Goal: Information Seeking & Learning: Learn about a topic

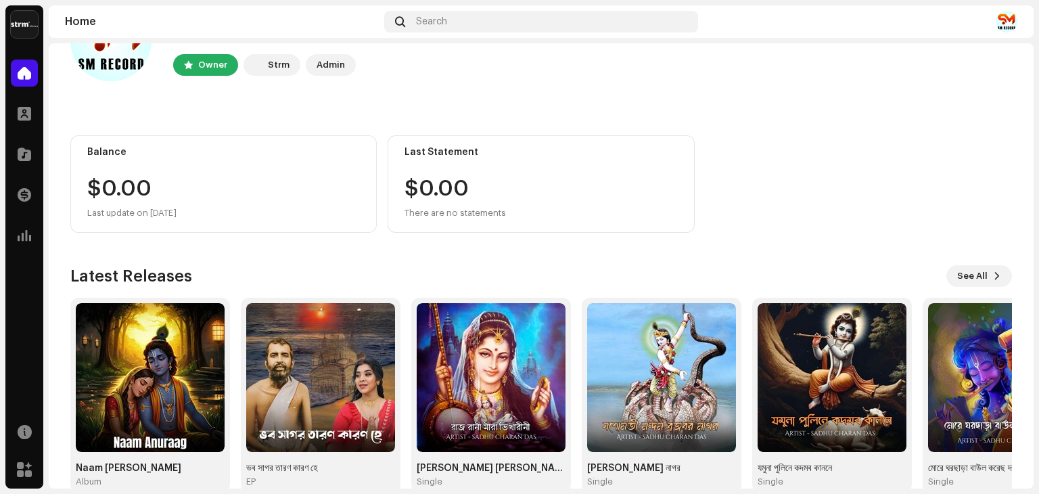
scroll to position [91, 0]
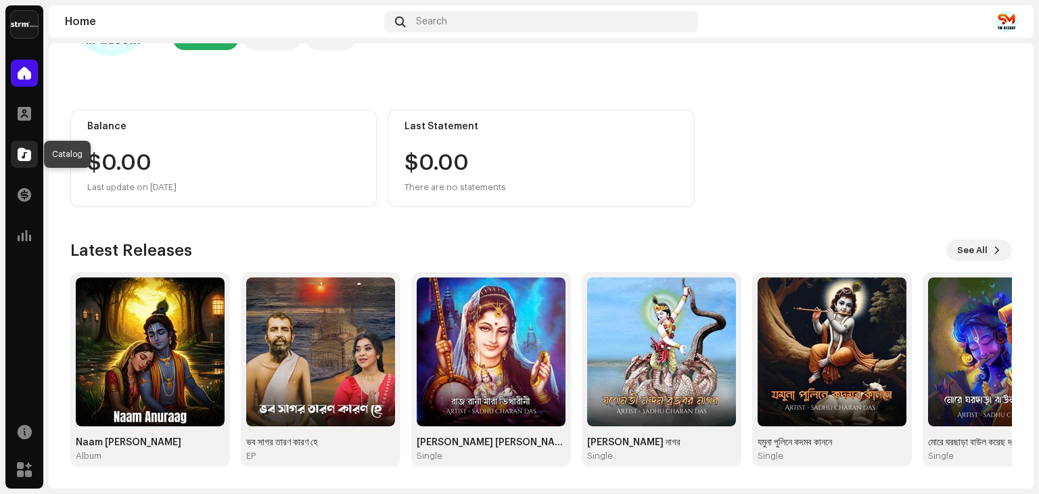
click at [22, 149] on span at bounding box center [25, 154] width 14 height 11
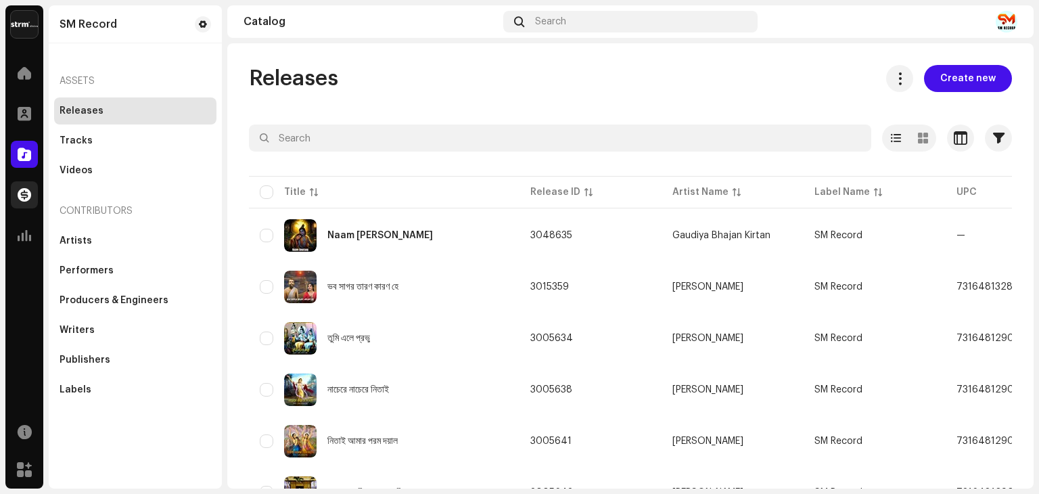
click at [37, 193] on div at bounding box center [24, 194] width 27 height 27
click at [26, 195] on span at bounding box center [25, 194] width 14 height 11
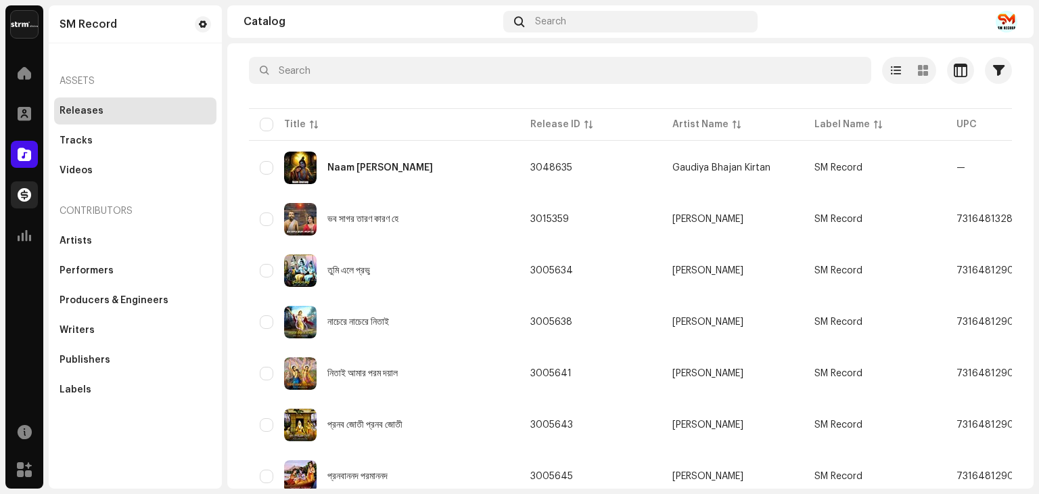
click at [26, 199] on span at bounding box center [25, 194] width 14 height 11
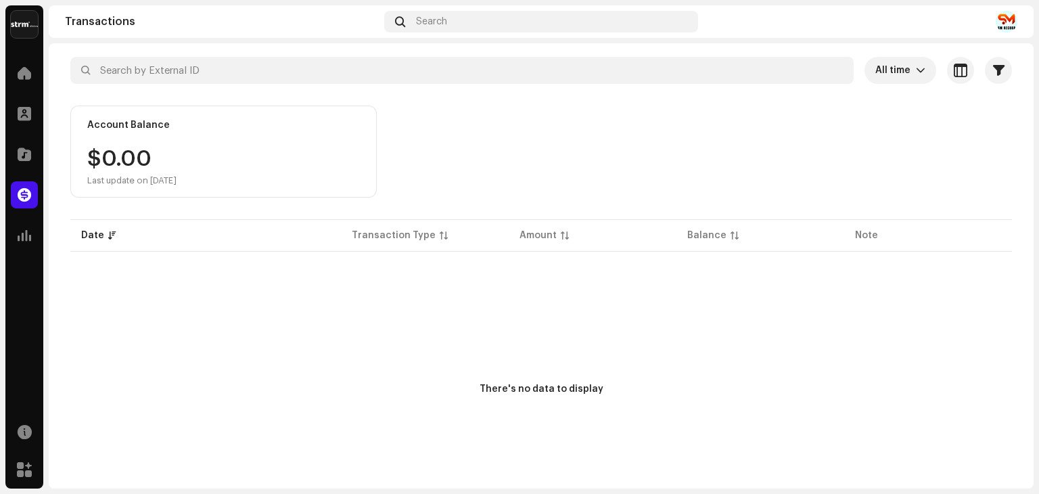
scroll to position [70, 0]
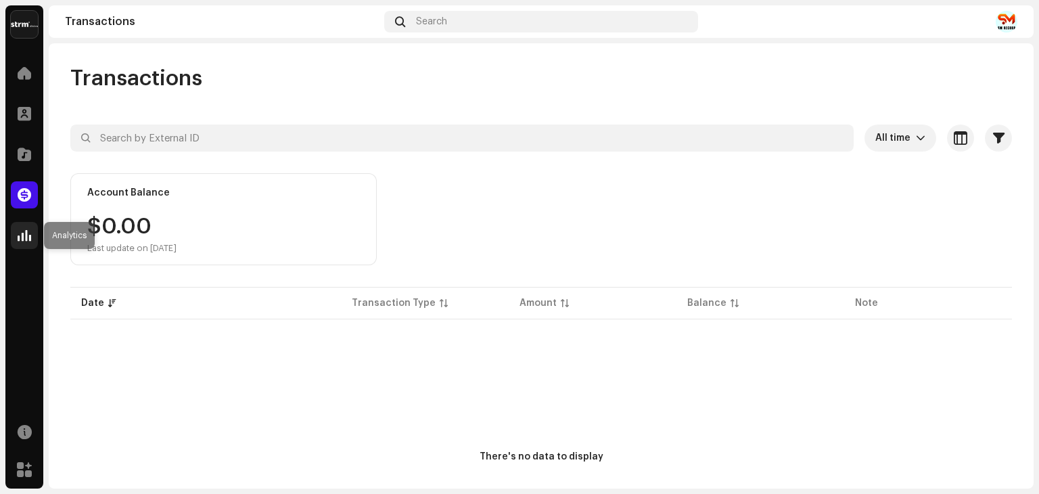
click at [30, 239] on span at bounding box center [25, 235] width 14 height 11
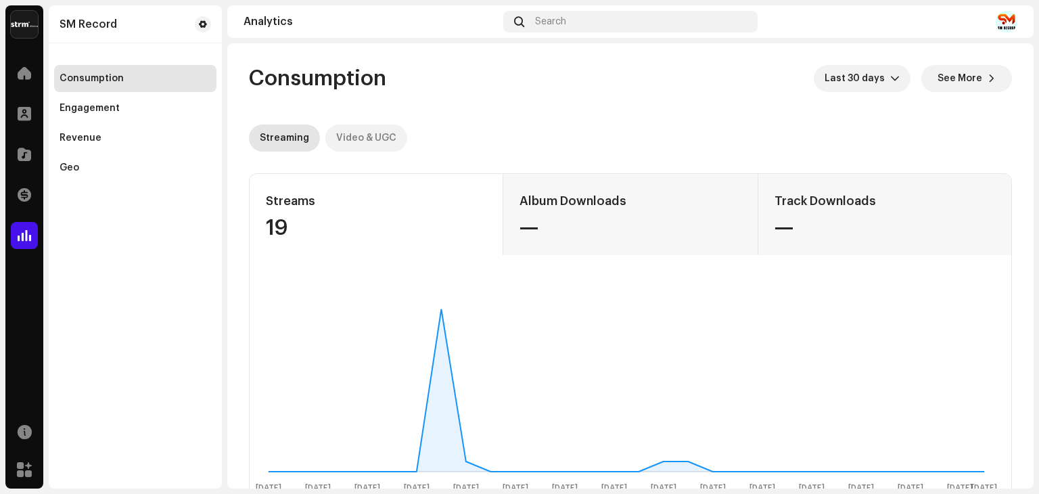
click at [360, 138] on div "Video & UGC" at bounding box center [366, 137] width 60 height 27
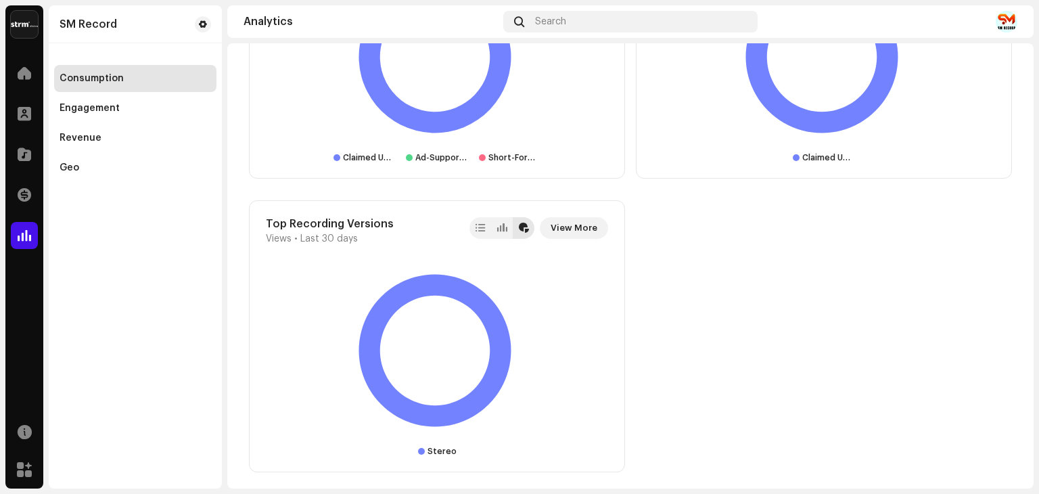
scroll to position [1511, 0]
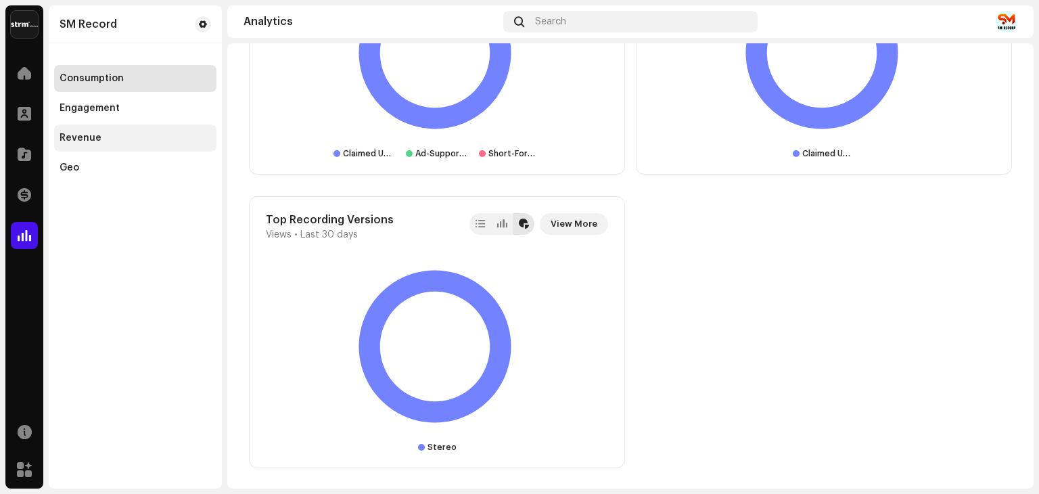
click at [100, 137] on div "Revenue" at bounding box center [135, 138] width 151 height 11
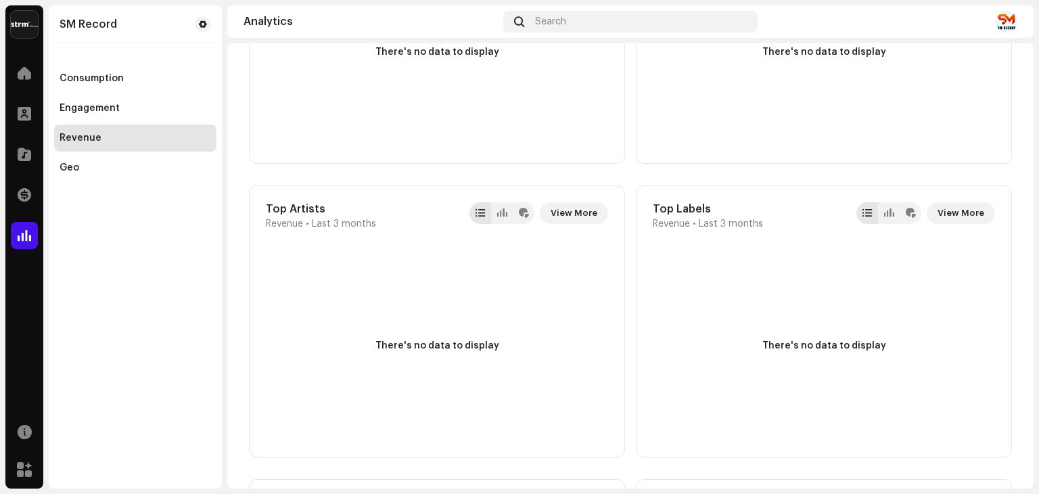
scroll to position [744, 0]
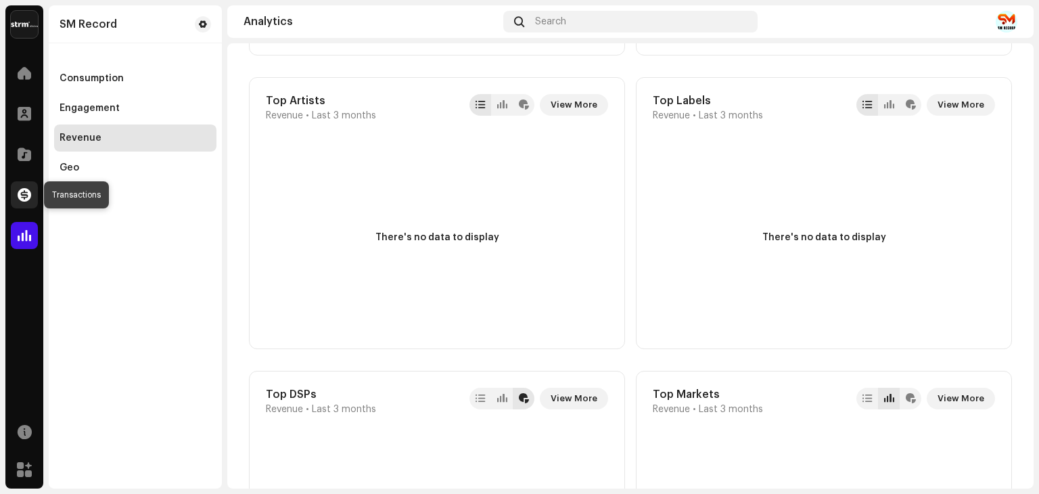
click at [16, 195] on div at bounding box center [24, 194] width 27 height 27
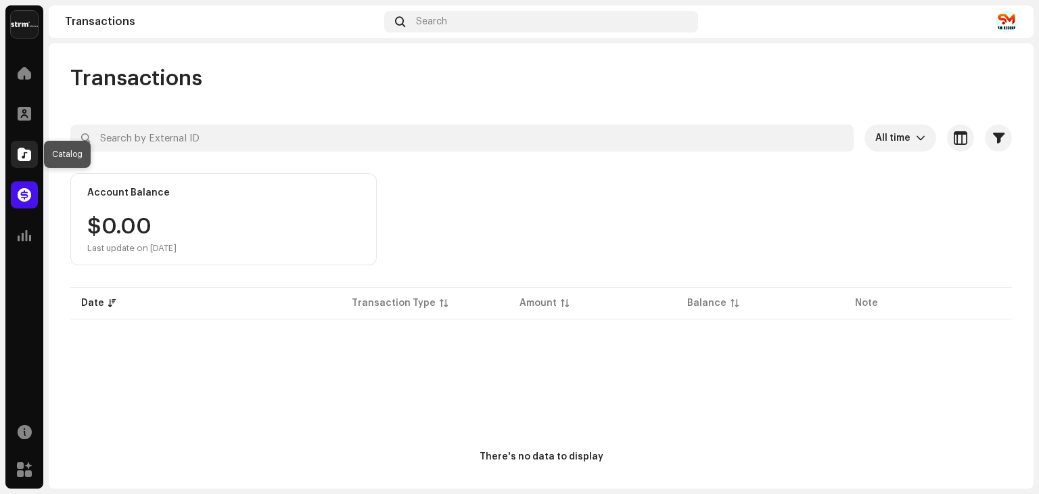
click at [24, 158] on span at bounding box center [25, 154] width 14 height 11
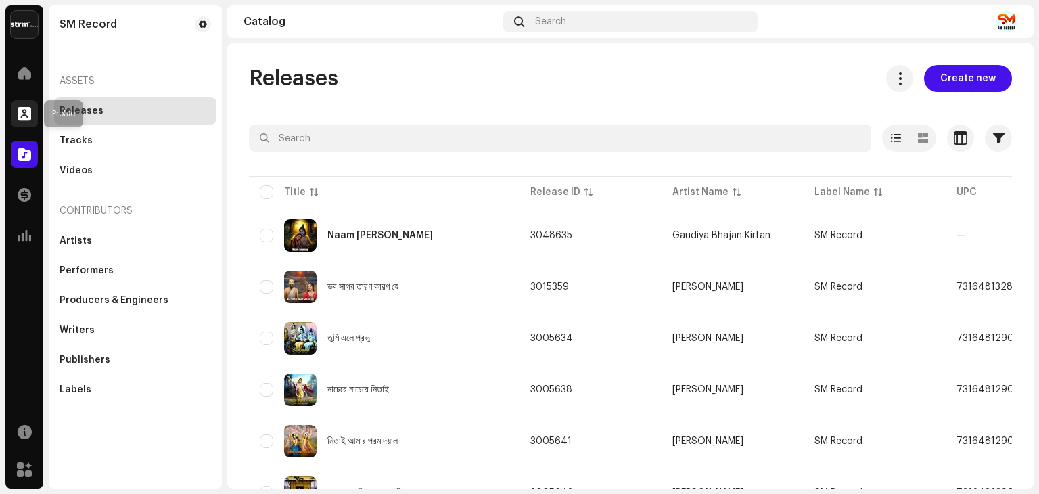
click at [24, 105] on div at bounding box center [24, 113] width 27 height 27
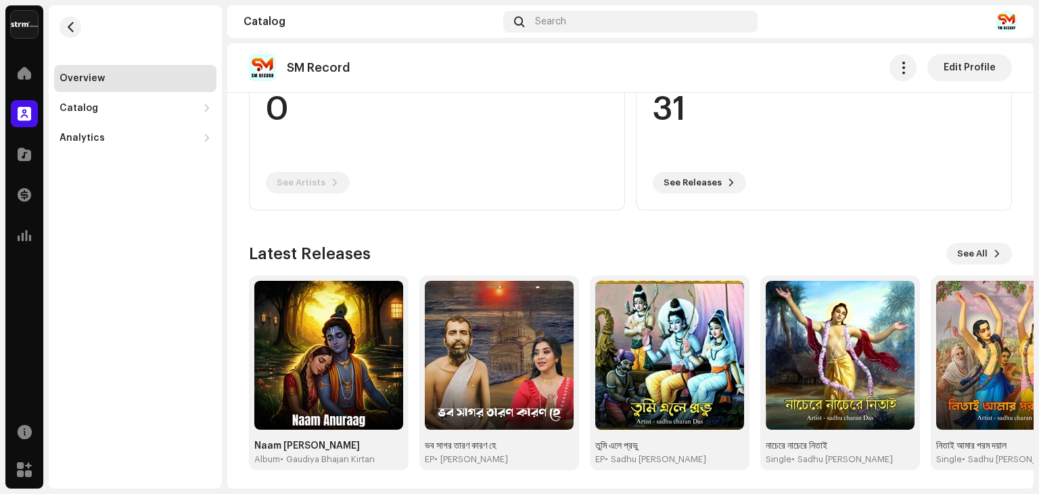
scroll to position [189, 0]
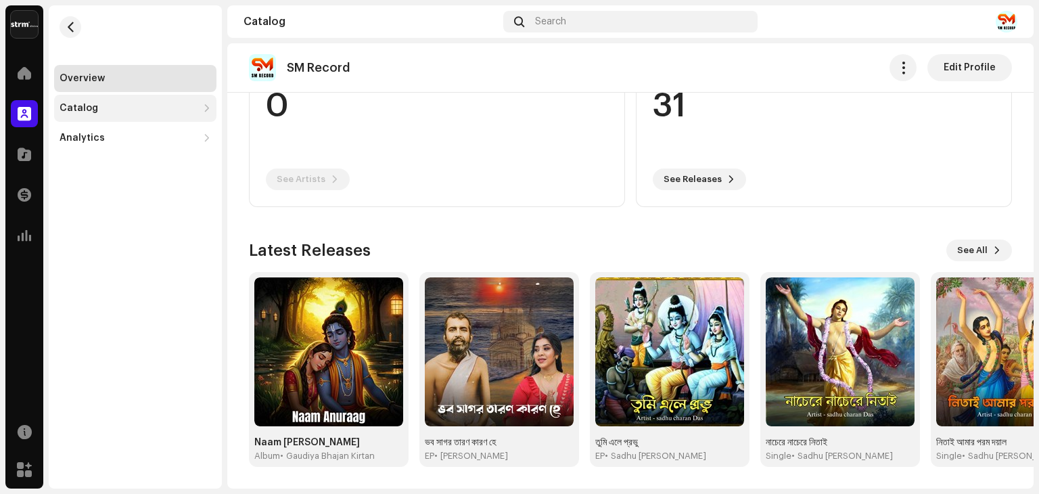
click at [101, 114] on div "Catalog" at bounding box center [135, 108] width 162 height 27
click at [106, 140] on div "Releases" at bounding box center [138, 138] width 146 height 11
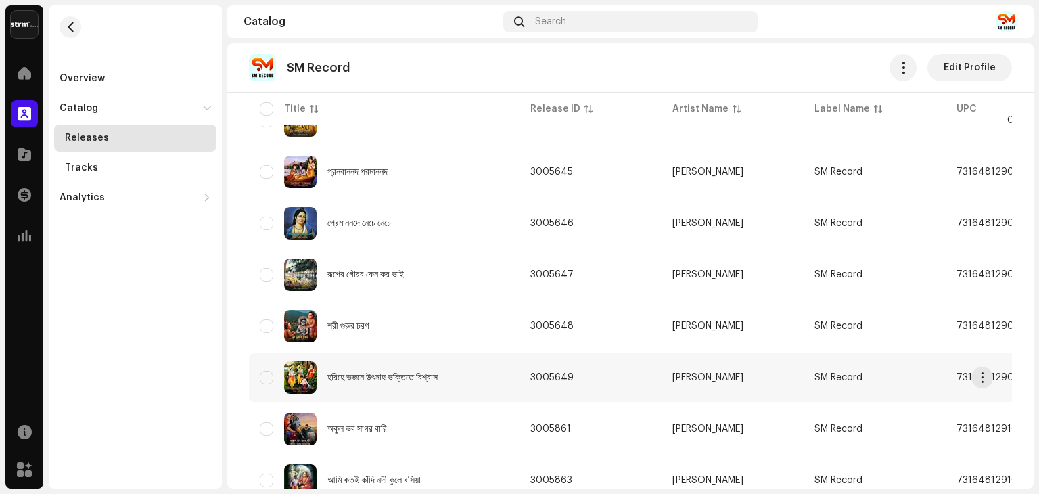
scroll to position [609, 0]
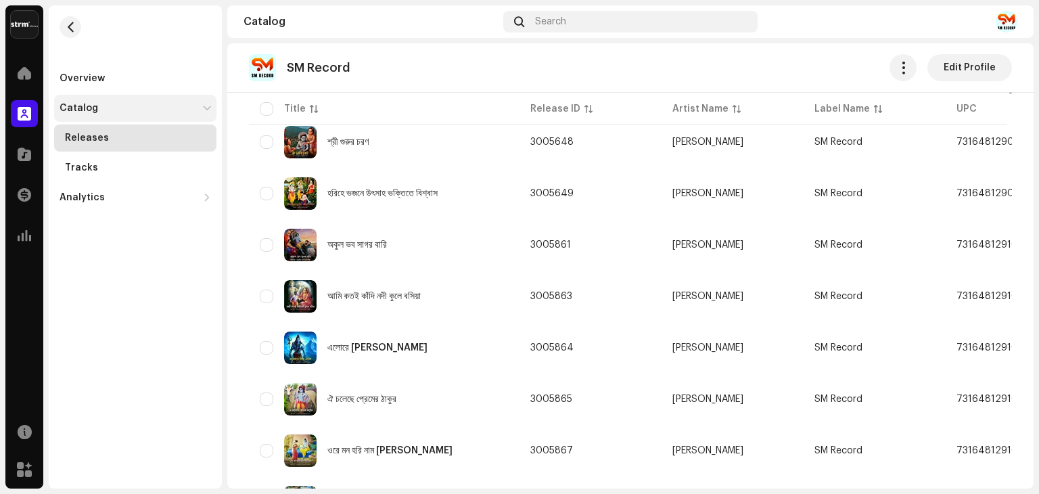
click at [100, 99] on div "Catalog" at bounding box center [135, 108] width 162 height 27
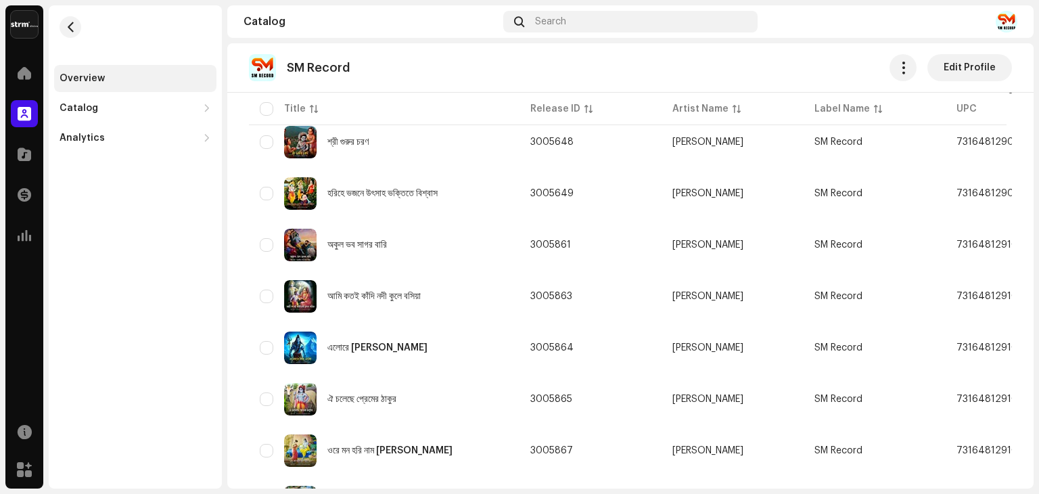
click at [107, 85] on div "Overview" at bounding box center [135, 78] width 162 height 27
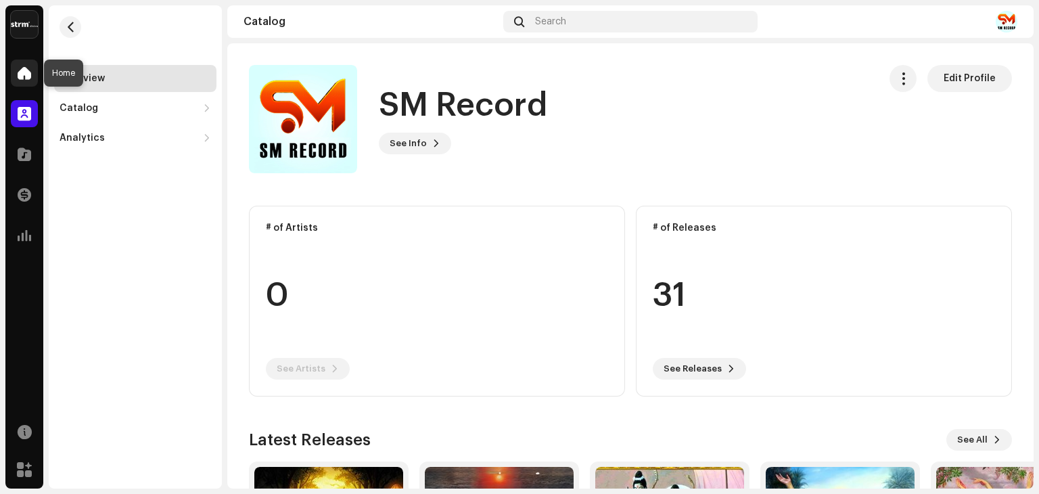
click at [18, 68] on span at bounding box center [25, 73] width 14 height 11
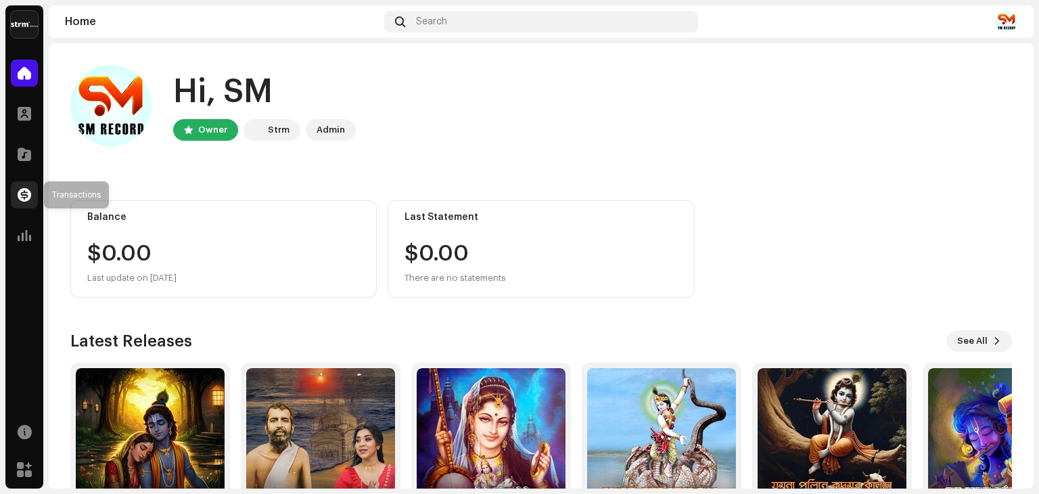
click at [27, 189] on span at bounding box center [25, 194] width 14 height 11
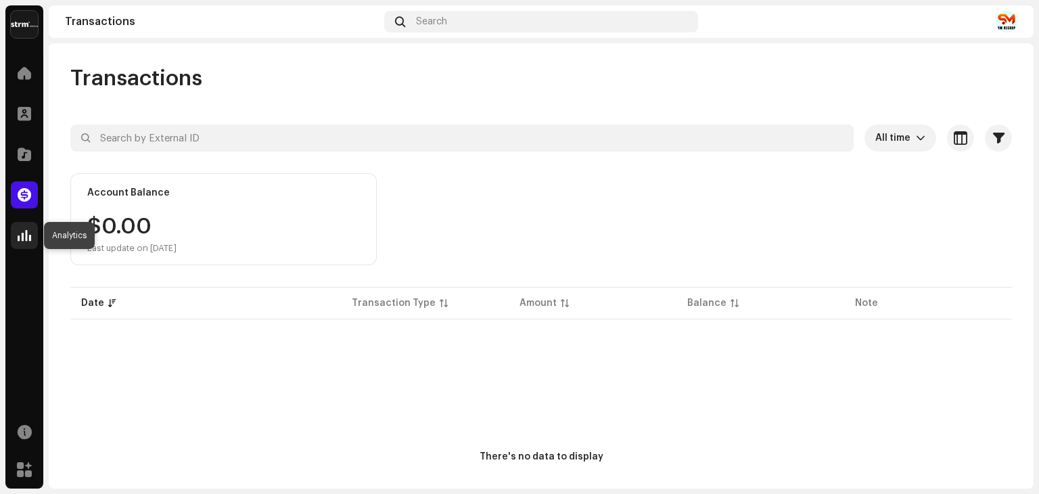
click at [24, 232] on span at bounding box center [25, 235] width 14 height 11
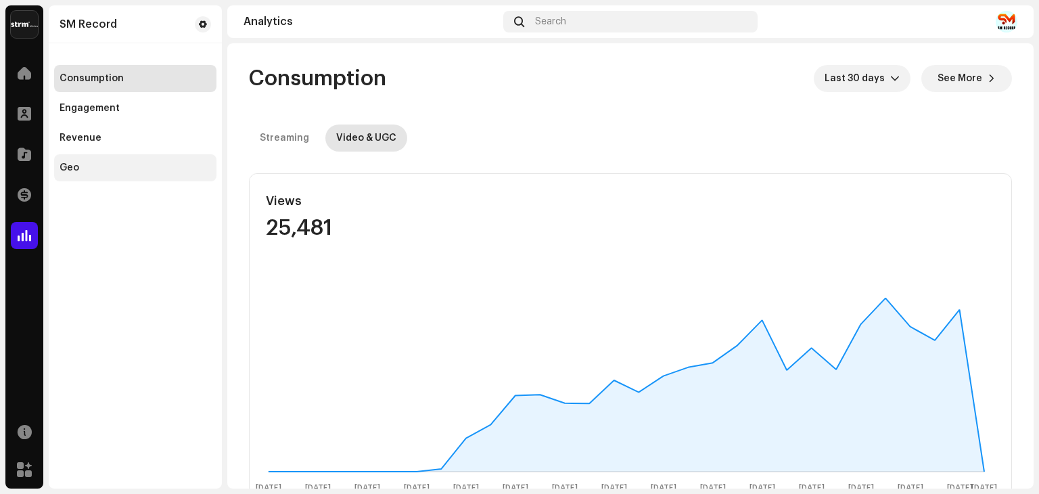
click at [87, 156] on div "Geo" at bounding box center [135, 167] width 162 height 27
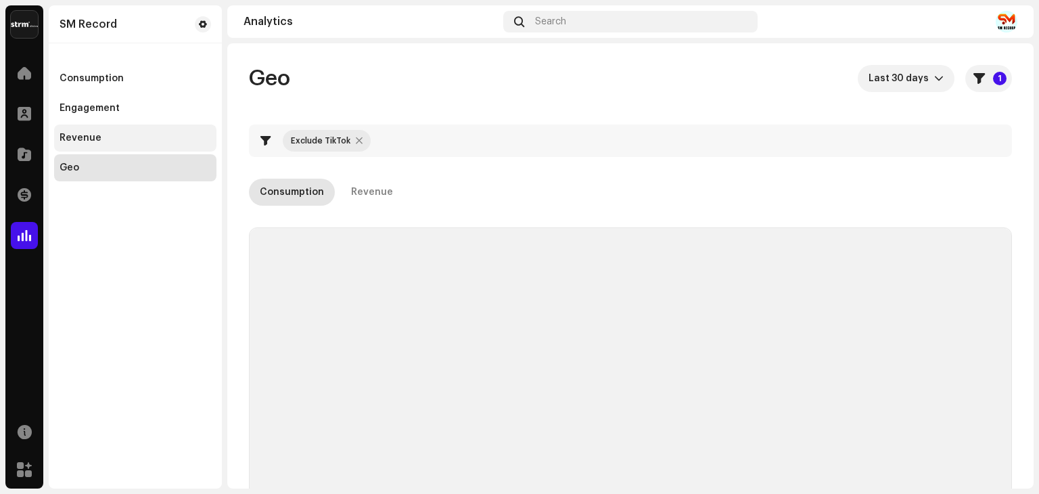
checkbox input "true"
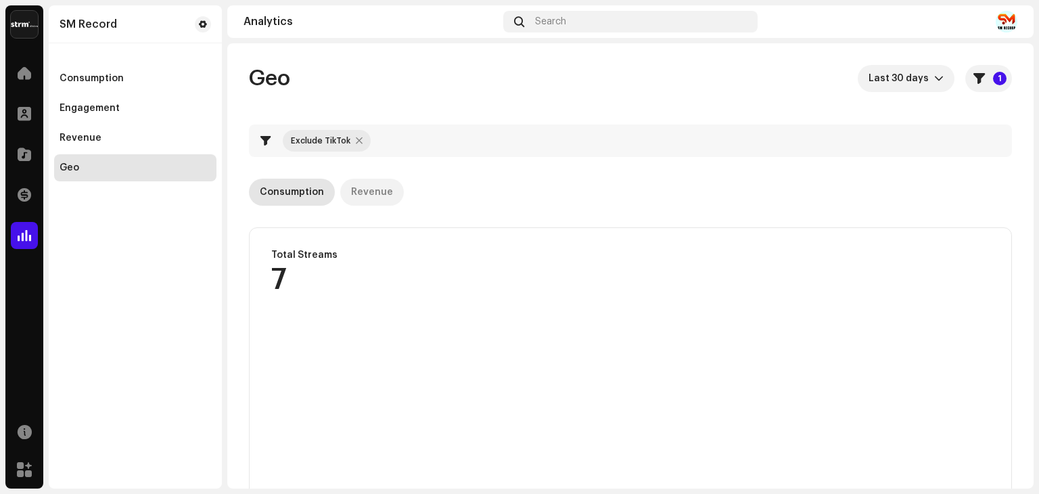
click at [357, 185] on div "Revenue" at bounding box center [372, 192] width 42 height 27
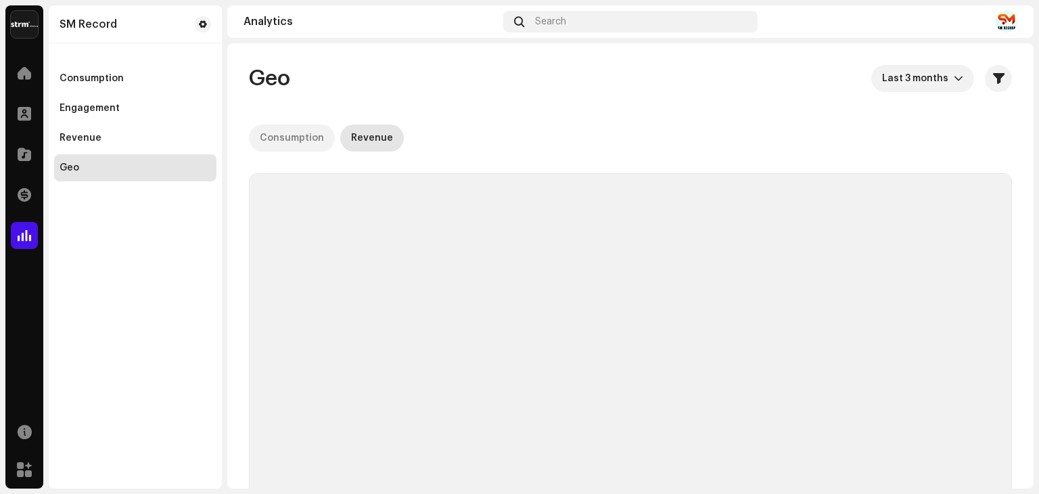
click at [281, 135] on div "Consumption" at bounding box center [292, 137] width 64 height 27
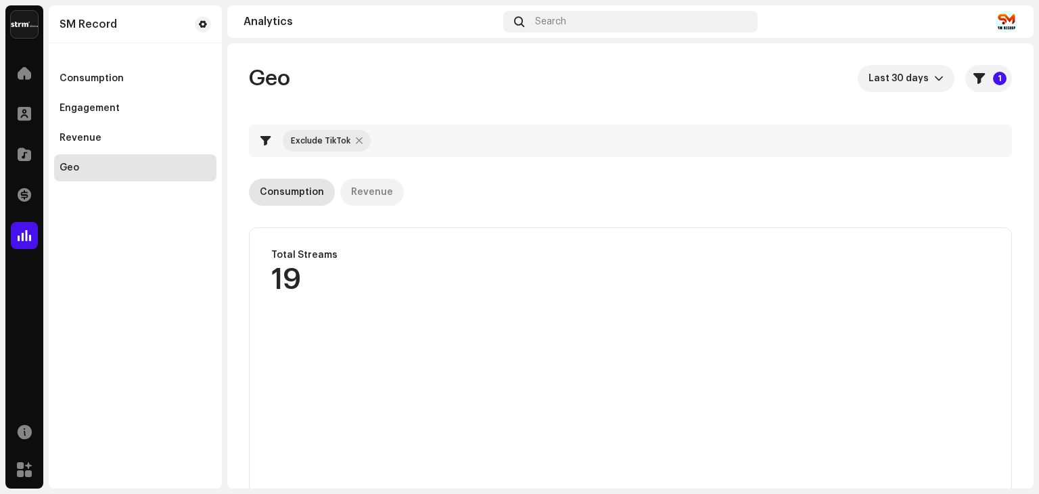
click at [355, 190] on div "Revenue" at bounding box center [372, 192] width 42 height 27
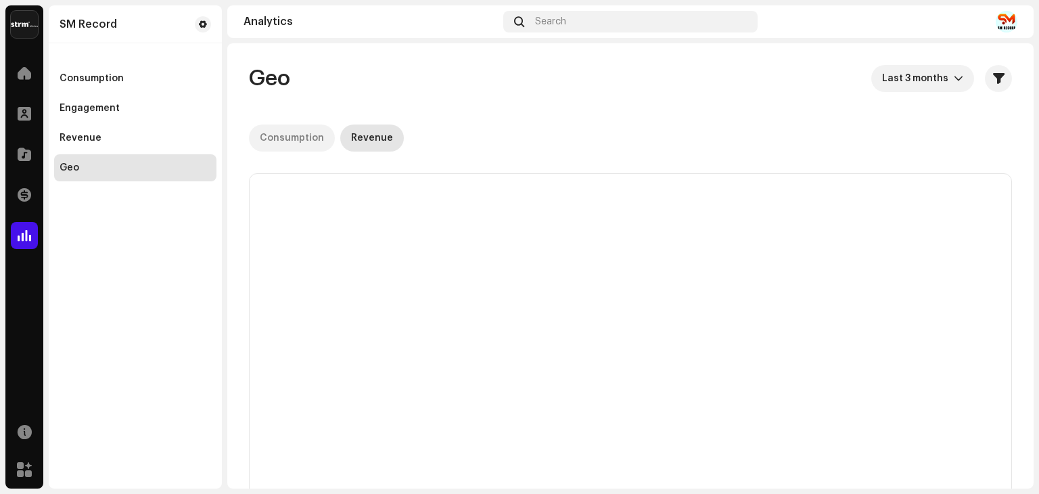
click at [295, 139] on div "Consumption" at bounding box center [292, 137] width 64 height 27
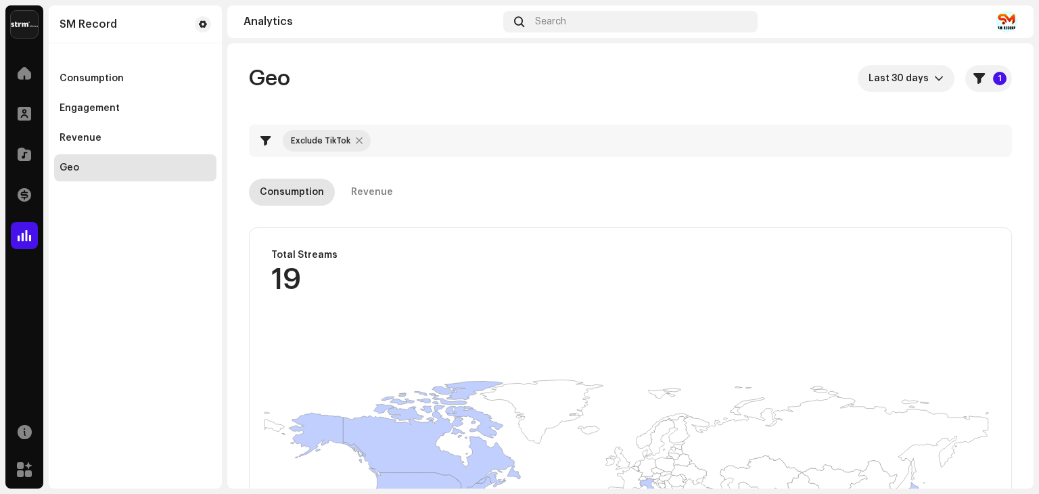
click at [356, 140] on div at bounding box center [359, 140] width 7 height 11
checkbox input "false"
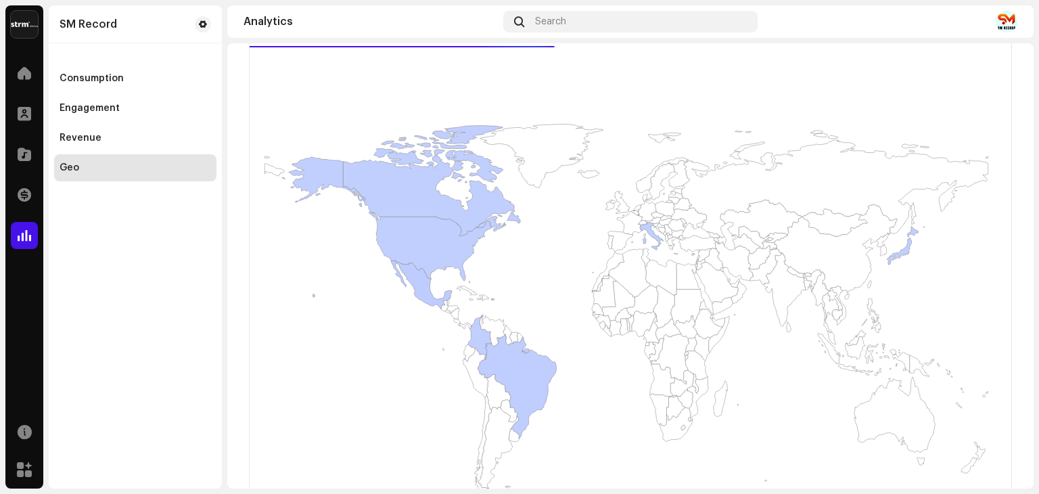
scroll to position [203, 0]
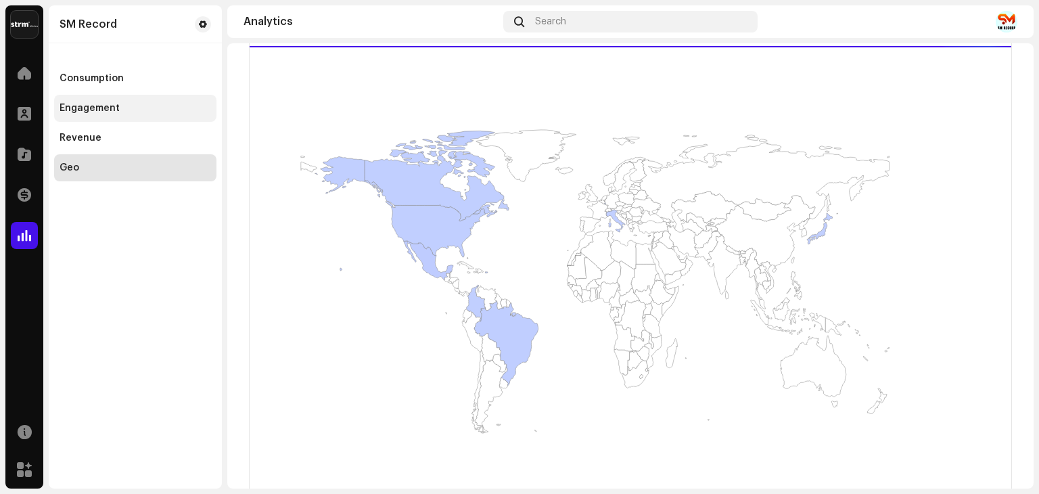
click at [100, 117] on div "Engagement" at bounding box center [135, 108] width 162 height 27
